Goal: Task Accomplishment & Management: Use online tool/utility

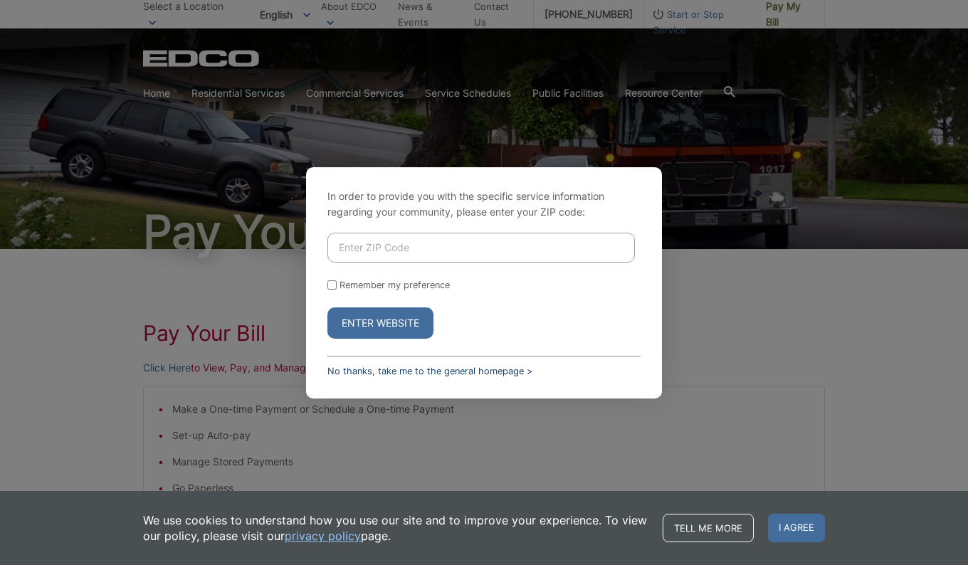
click at [342, 371] on link "No thanks, take me to the general homepage >" at bounding box center [429, 371] width 205 height 11
click at [357, 369] on link "No thanks, take me to the general homepage >" at bounding box center [429, 371] width 205 height 11
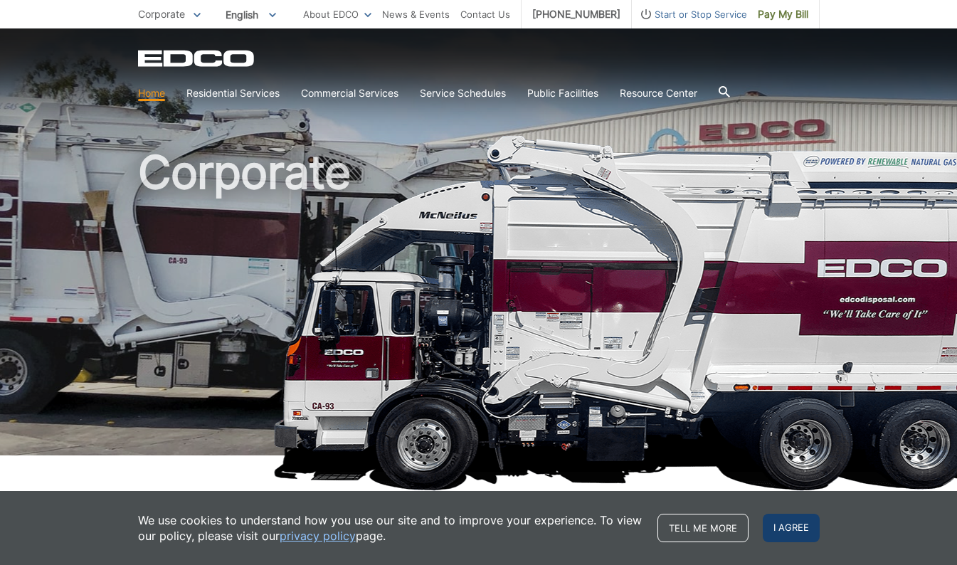
click at [795, 518] on span "I agree" at bounding box center [791, 528] width 57 height 28
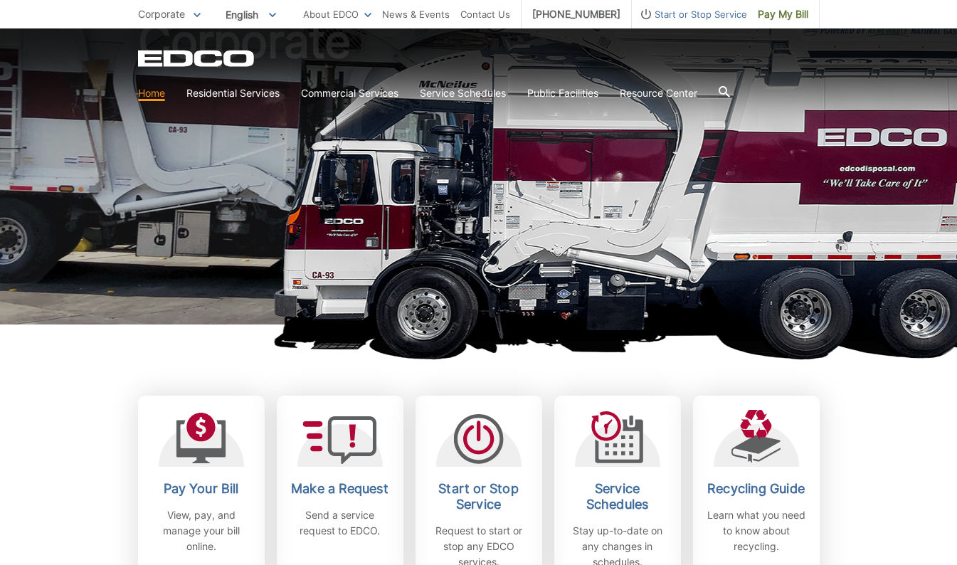
scroll to position [390, 0]
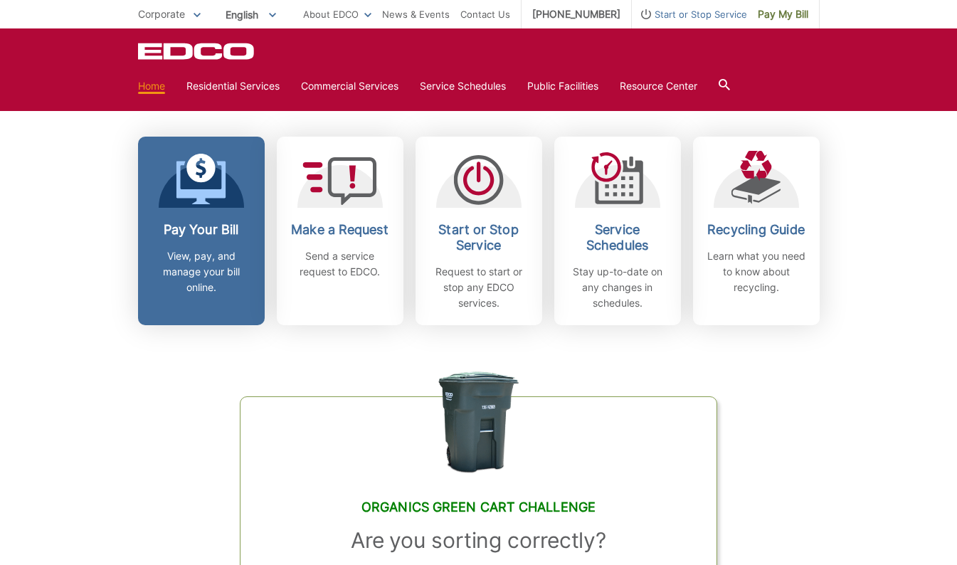
click at [206, 224] on h2 "Pay Your Bill" at bounding box center [201, 230] width 105 height 16
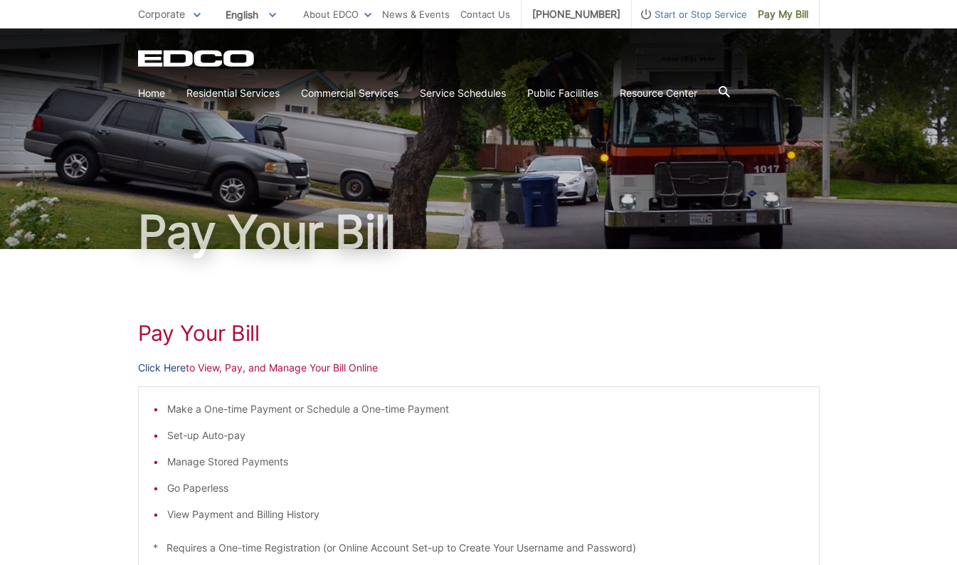
click at [153, 362] on link "Click Here" at bounding box center [162, 368] width 48 height 16
